Goal: Task Accomplishment & Management: Use online tool/utility

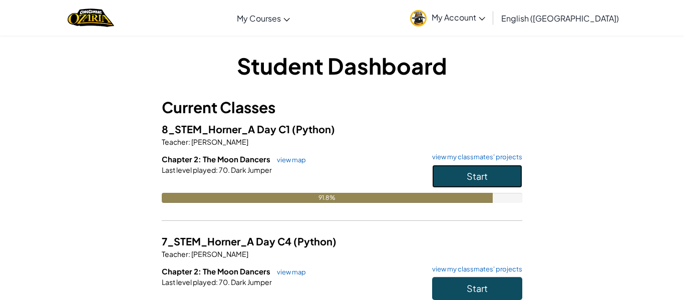
click at [489, 171] on button "Start" at bounding box center [477, 176] width 90 height 23
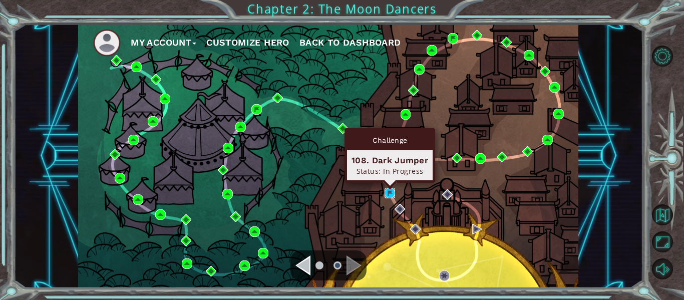
click at [386, 189] on img at bounding box center [389, 193] width 11 height 11
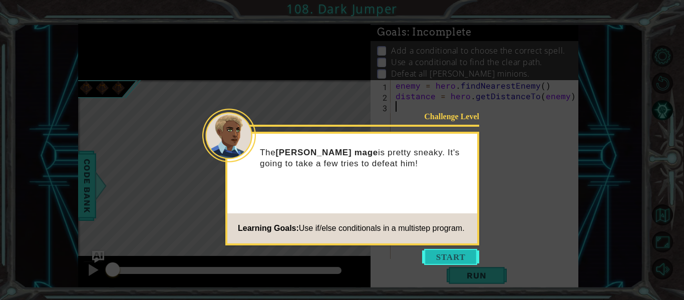
click at [442, 258] on button "Start" at bounding box center [450, 257] width 57 height 16
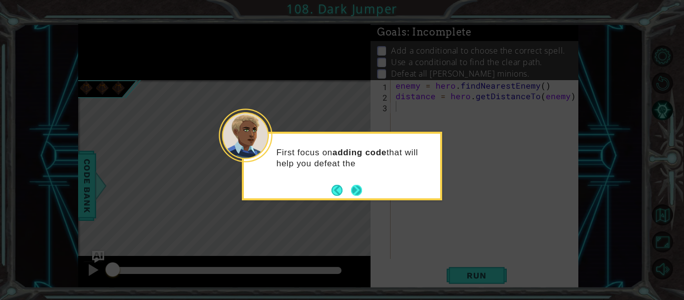
click at [351, 185] on button "Next" at bounding box center [356, 190] width 11 height 11
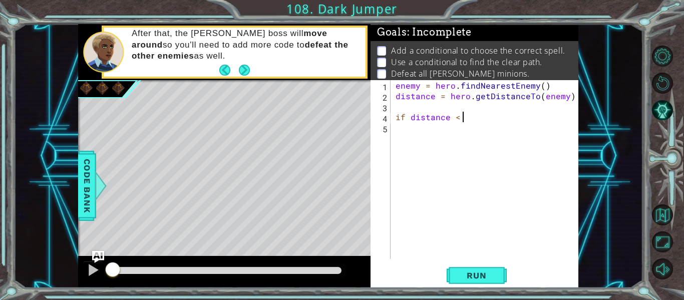
scroll to position [0, 4]
type textarea "if distance < 3 :"
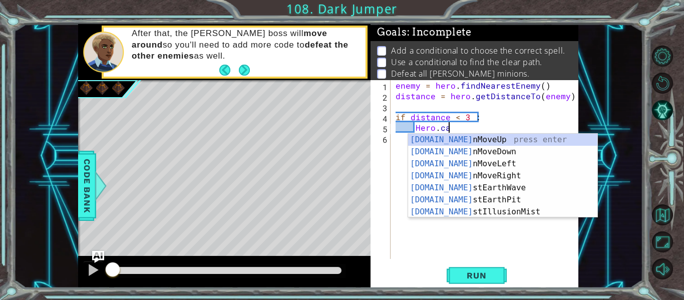
scroll to position [0, 3]
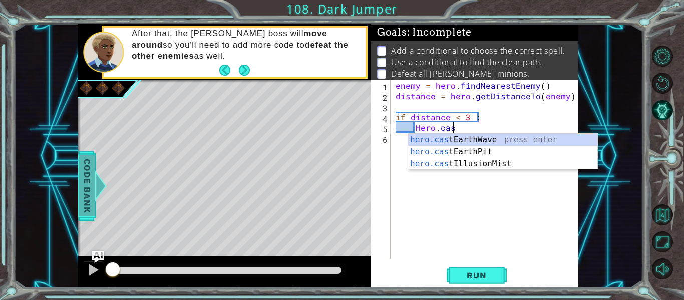
type textarea "Hero.cas"
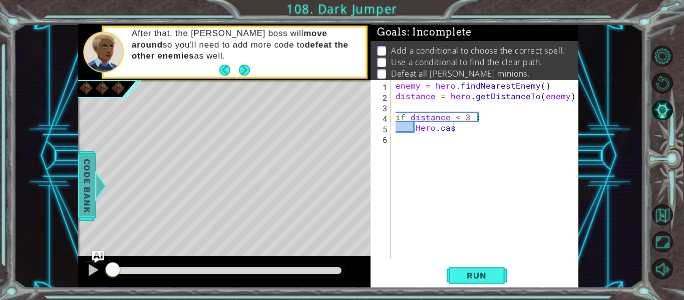
click at [80, 193] on span "Code Bank" at bounding box center [87, 185] width 16 height 61
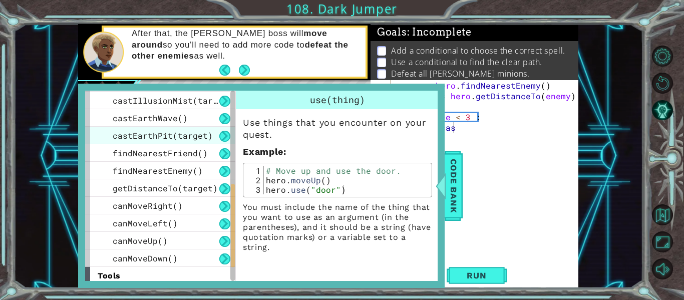
scroll to position [261, 0]
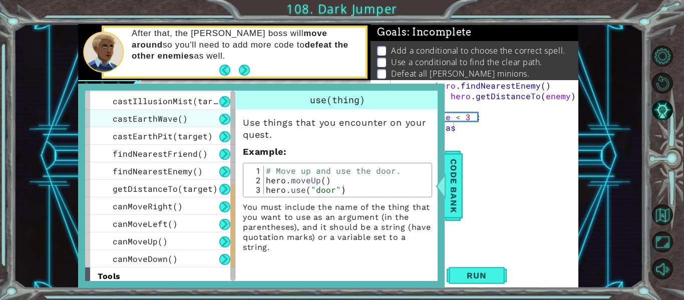
click at [151, 120] on span "castEarthWave()" at bounding box center [150, 118] width 75 height 11
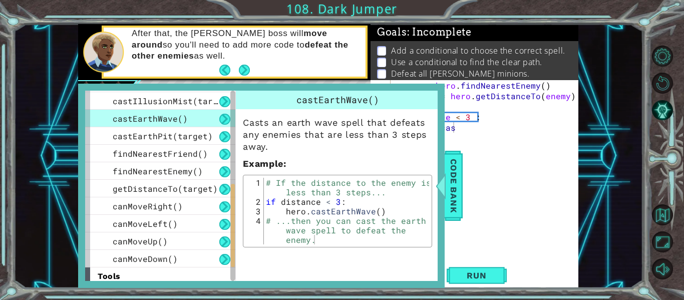
click at [490, 199] on div "enemy = hero . findNearestEnemy ( ) distance = hero . getDistanceTo ( enemy ) i…" at bounding box center [487, 180] width 188 height 200
click at [451, 190] on span "Code Bank" at bounding box center [453, 185] width 16 height 61
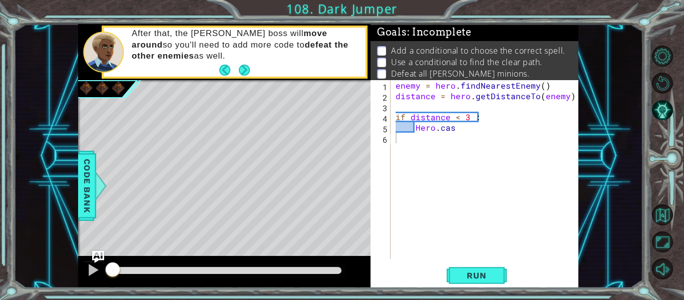
click at [461, 134] on div "enemy = hero . findNearestEnemy ( ) distance = hero . getDistanceTo ( enemy ) i…" at bounding box center [487, 180] width 188 height 200
click at [455, 126] on div "enemy = hero . findNearestEnemy ( ) distance = hero . getDistanceTo ( enemy ) i…" at bounding box center [487, 180] width 188 height 200
type textarea "Hero.cast"
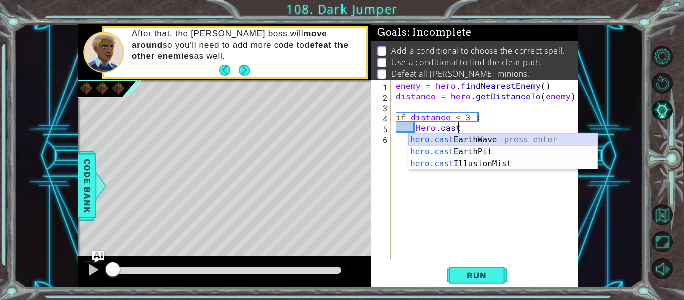
click at [458, 136] on div "hero.cast EarthWave press enter hero.cast EarthPit press enter hero.cast Illusi…" at bounding box center [502, 164] width 189 height 60
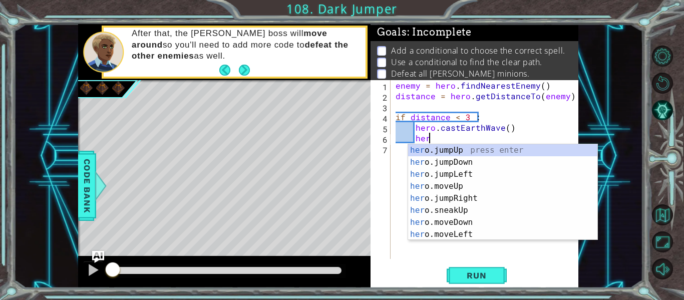
scroll to position [0, 2]
click at [460, 200] on div "hero. jumpUp press enter hero. jumpDown press enter hero. jumpLeft press enter …" at bounding box center [502, 204] width 189 height 120
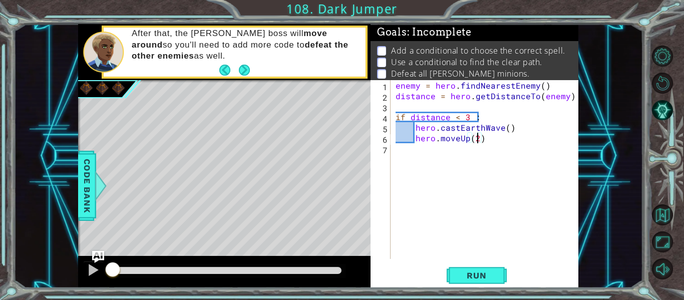
scroll to position [0, 5]
click at [471, 284] on button "Run" at bounding box center [476, 275] width 60 height 21
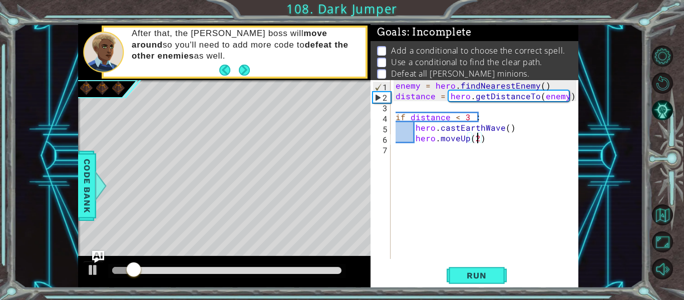
click at [493, 139] on div "enemy = hero . findNearestEnemy ( ) distance = hero . getDistanceTo ( enemy ) i…" at bounding box center [487, 180] width 188 height 200
type textarea "hero.moveUp(2)"
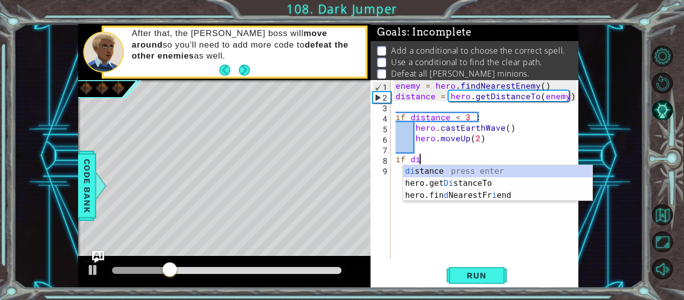
scroll to position [0, 2]
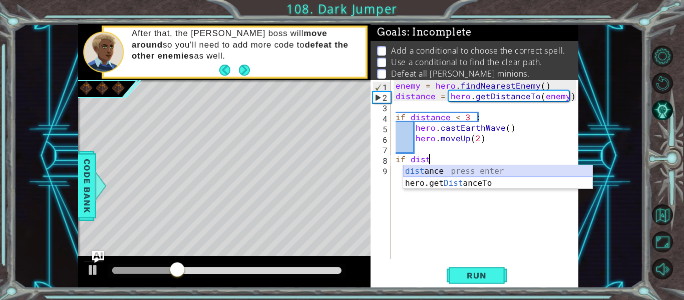
click at [503, 175] on div "dist ance press enter hero.get Dist anceTo press enter" at bounding box center [497, 189] width 189 height 48
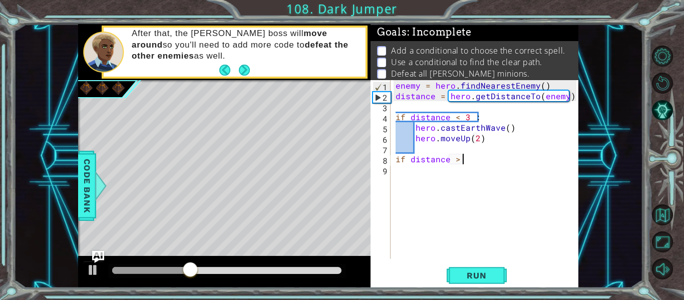
scroll to position [0, 4]
type textarea "if distance > 3"
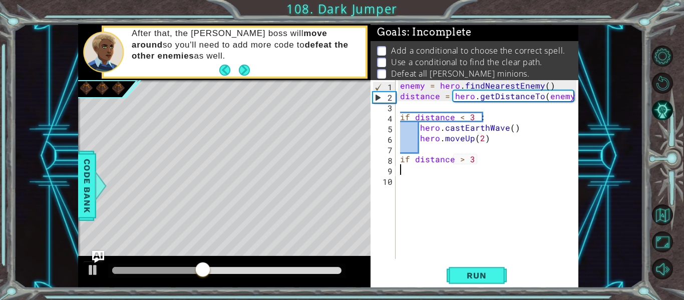
scroll to position [0, 0]
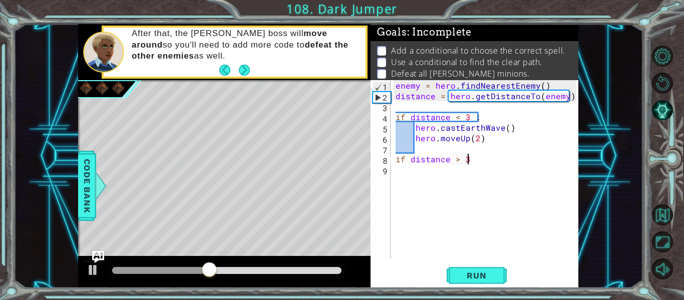
type textarea "if distance > 3:"
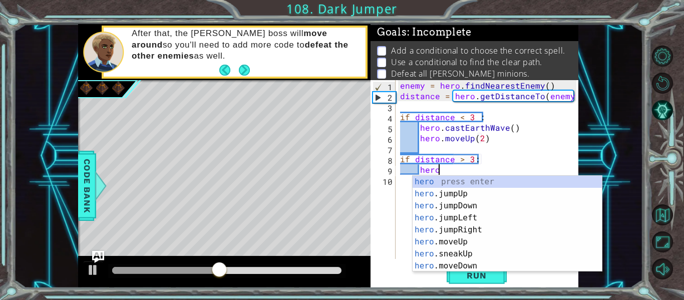
scroll to position [0, 2]
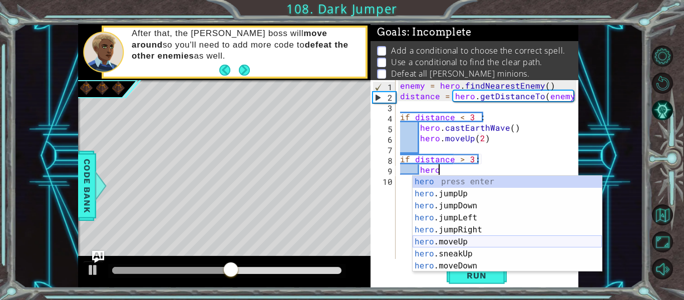
click at [463, 239] on div "hero press enter hero .jumpUp press enter hero .jumpDown press enter hero .jump…" at bounding box center [506, 236] width 189 height 120
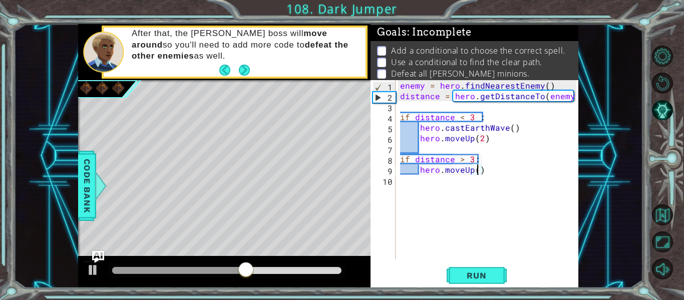
type textarea "hero.moveUp(2)"
click at [490, 273] on span "Run" at bounding box center [476, 275] width 40 height 10
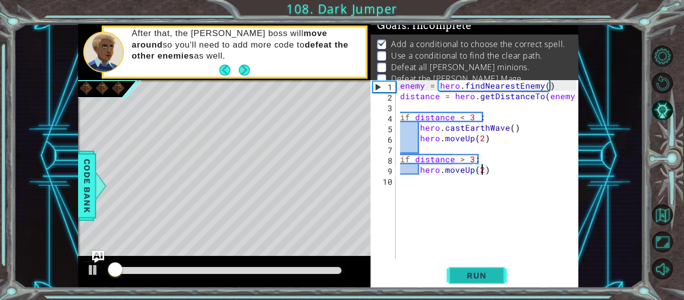
scroll to position [8, 0]
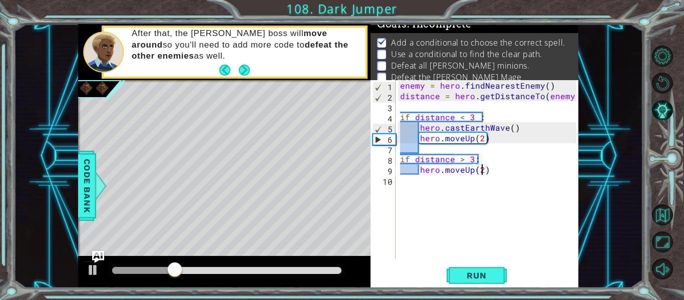
click at [502, 172] on div "enemy = hero . findNearestEnemy ( ) distance = hero . getDistanceTo ( enemy ) i…" at bounding box center [489, 180] width 183 height 200
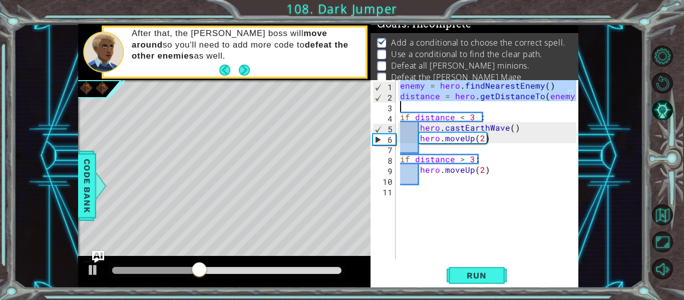
drag, startPoint x: 399, startPoint y: 87, endPoint x: 615, endPoint y: 103, distance: 216.7
click at [615, 103] on div "1 ההההההההההההההההההההההההההההההההההההההההההההההההההההההההההההההההההההההההההההה…" at bounding box center [328, 156] width 629 height 264
click at [405, 173] on div "enemy = hero . findNearestEnemy ( ) distance = hero . getDistanceTo ( enemy ) i…" at bounding box center [489, 180] width 183 height 200
type textarea "hero.moveUp(2)"
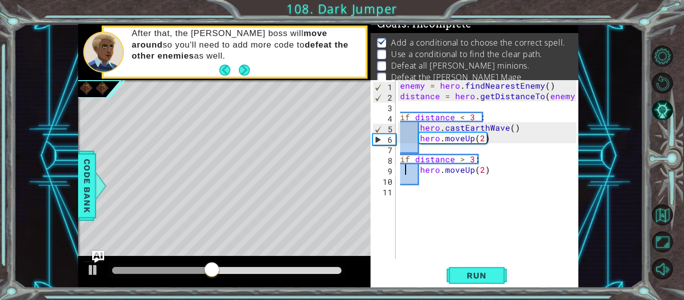
click at [419, 200] on div "enemy = hero . findNearestEnemy ( ) distance = hero . getDistanceTo ( enemy ) i…" at bounding box center [489, 180] width 183 height 200
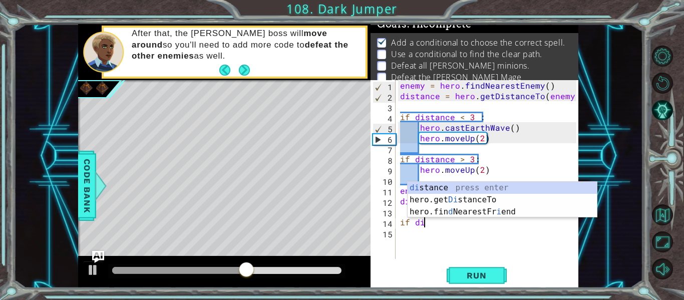
scroll to position [0, 1]
click at [447, 183] on div "di stance press enter hero.get Di stanceTo press enter hero.fin d NearestFr i e…" at bounding box center [501, 212] width 189 height 60
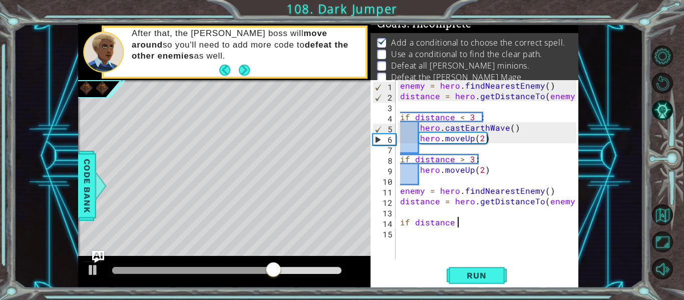
scroll to position [0, 4]
type textarea "if distance < 3 :"
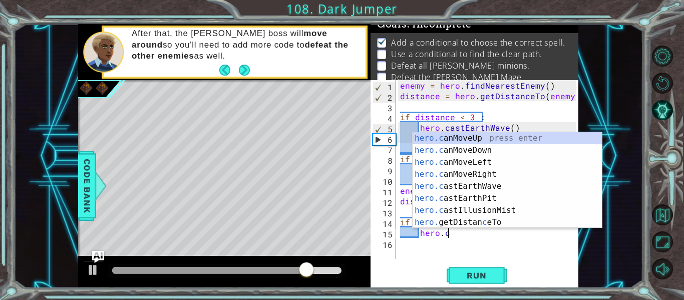
scroll to position [0, 3]
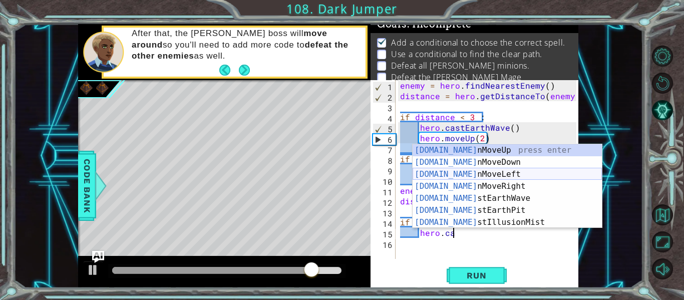
type textarea "hero.cas"
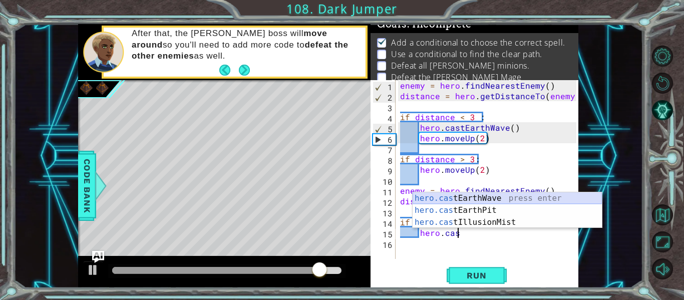
click at [478, 195] on div "hero.cas tEarthWave press enter hero.cas tEarthPit press enter hero.cas tIllusi…" at bounding box center [506, 222] width 189 height 60
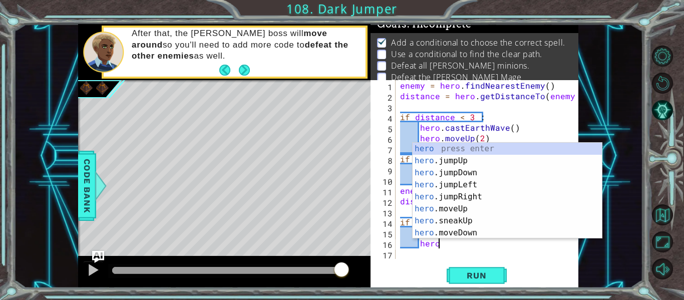
scroll to position [0, 2]
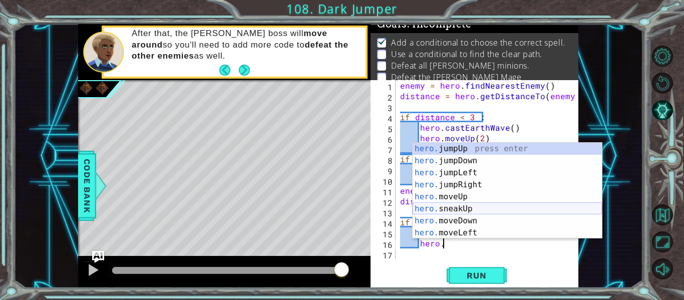
click at [466, 209] on div "hero. jumpUp press enter hero. jumpDown press enter hero. jumpLeft press enter …" at bounding box center [506, 203] width 189 height 120
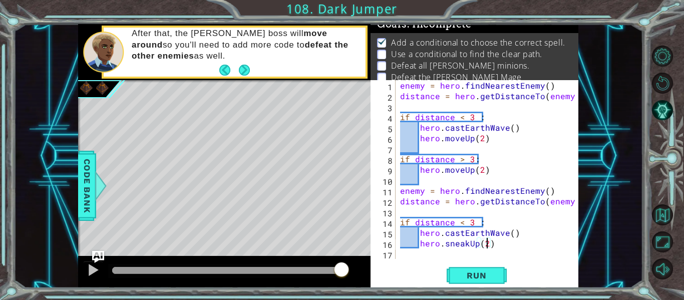
type textarea "hero.sneakUp(2)"
click at [497, 246] on div "enemy = hero . findNearestEnemy ( ) distance = hero . getDistanceTo ( enemy ) i…" at bounding box center [489, 180] width 183 height 200
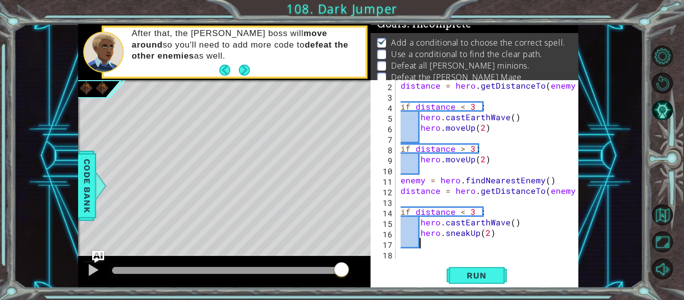
scroll to position [0, 0]
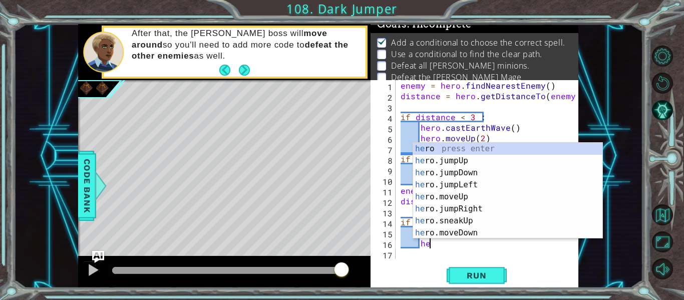
type textarea "h"
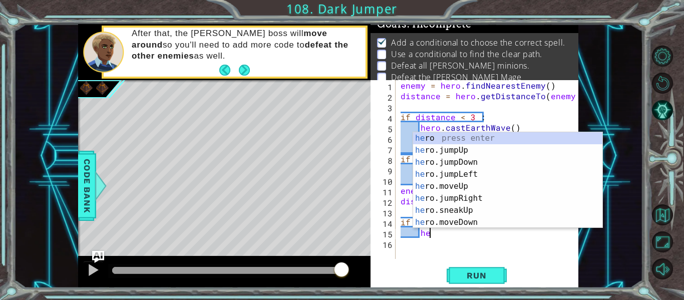
type textarea "h"
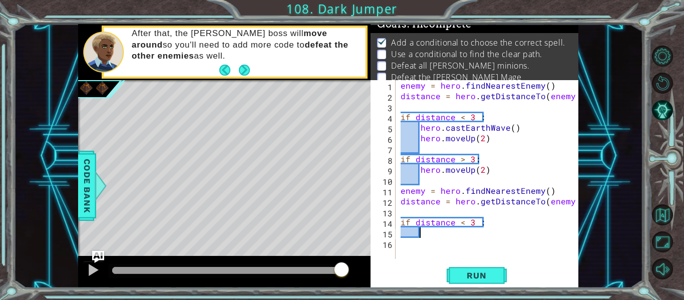
click at [548, 224] on div "enemy = hero . findNearestEnemy ( ) distance = hero . getDistanceTo ( enemy ) i…" at bounding box center [489, 180] width 183 height 200
click at [572, 200] on div "enemy = hero . findNearestEnemy ( ) distance = hero . getDistanceTo ( enemy ) i…" at bounding box center [489, 180] width 183 height 200
type textarea "distance = hero.getDistanceTo(enemy)"
click at [472, 266] on button "Run" at bounding box center [476, 275] width 60 height 21
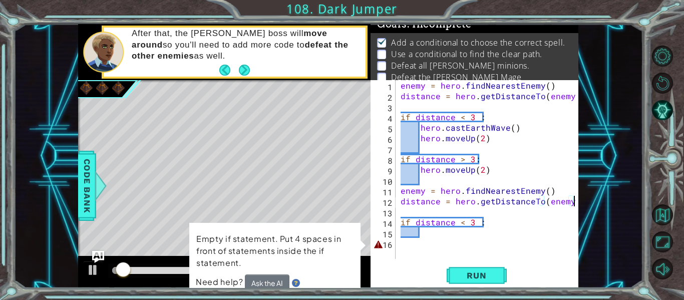
click at [449, 243] on div "enemy = hero . findNearestEnemy ( ) distance = hero . getDistanceTo ( enemy ) i…" at bounding box center [489, 180] width 183 height 200
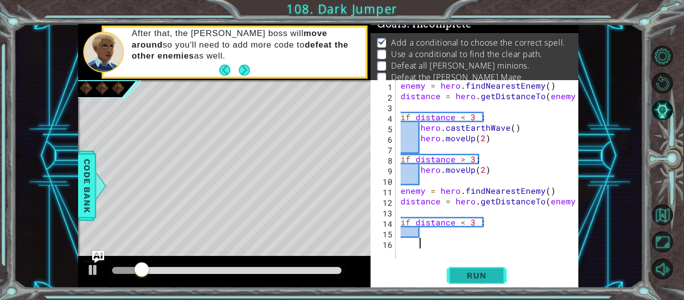
click at [458, 281] on button "Run" at bounding box center [476, 275] width 60 height 21
